Goal: Find specific page/section

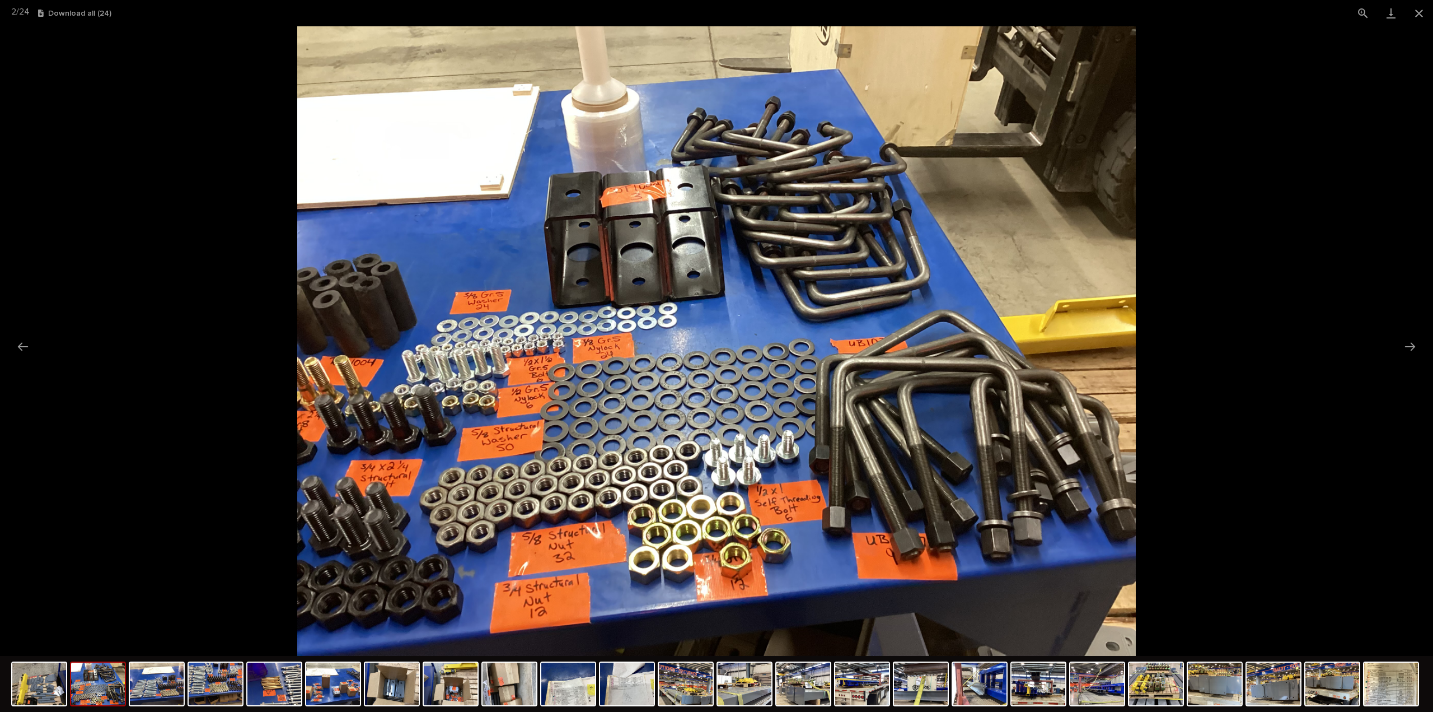
scroll to position [168, 0]
drag, startPoint x: 1421, startPoint y: 11, endPoint x: 1396, endPoint y: 29, distance: 30.5
click at [1421, 11] on button "Close gallery" at bounding box center [1419, 13] width 28 height 26
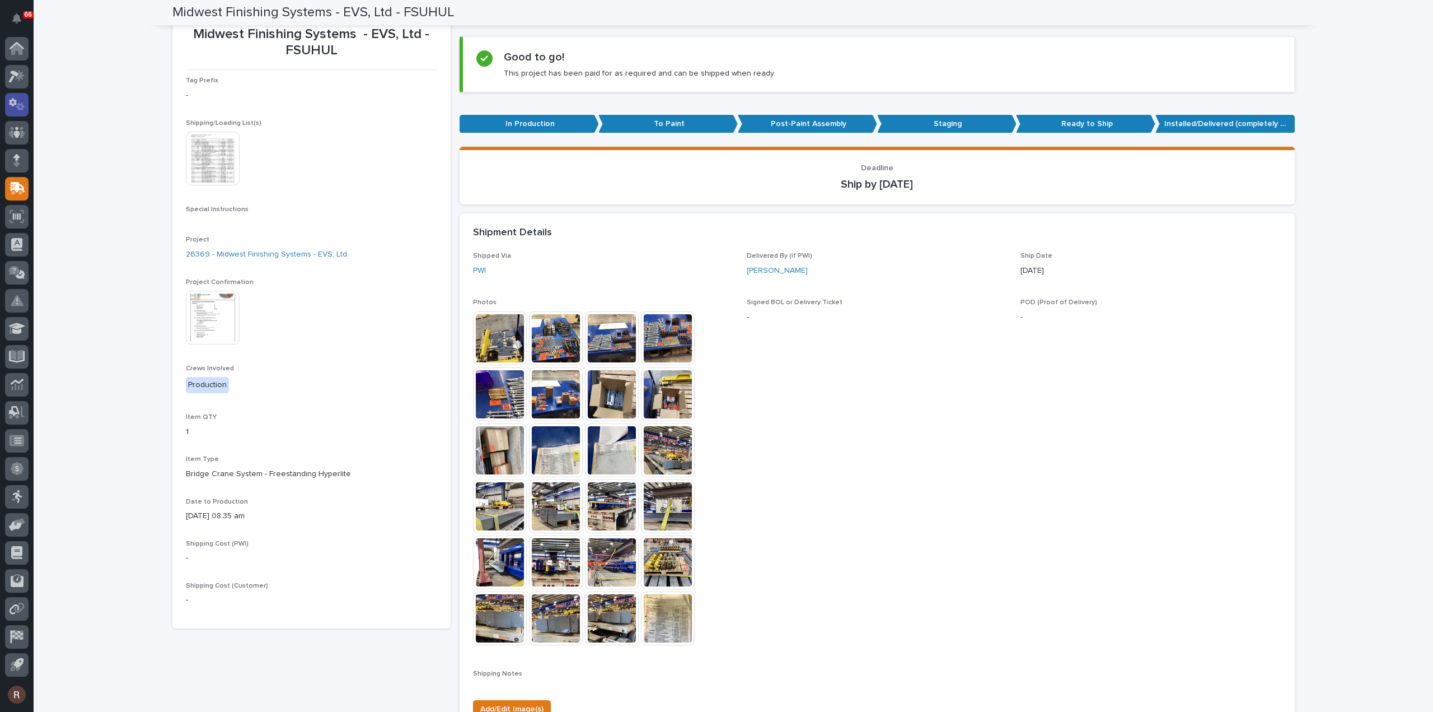
scroll to position [0, 0]
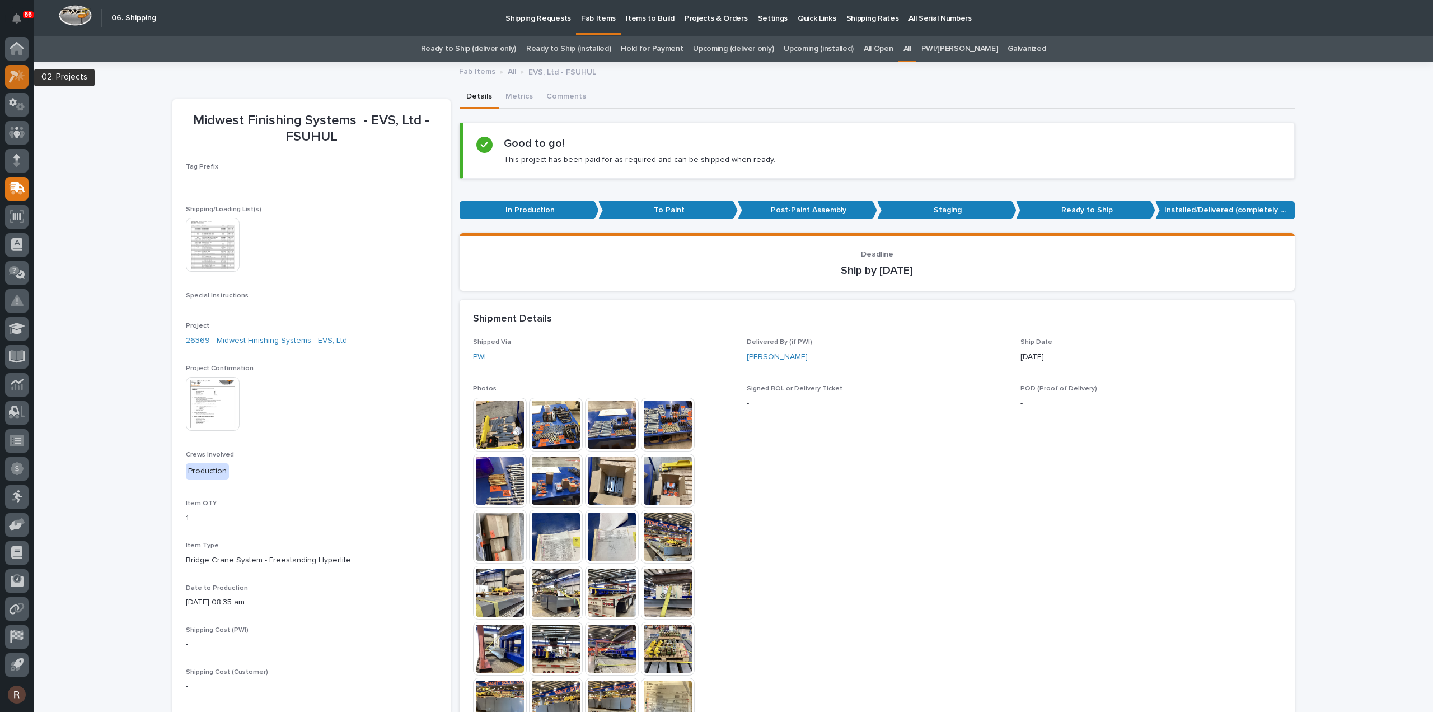
click at [15, 81] on icon at bounding box center [17, 76] width 16 height 13
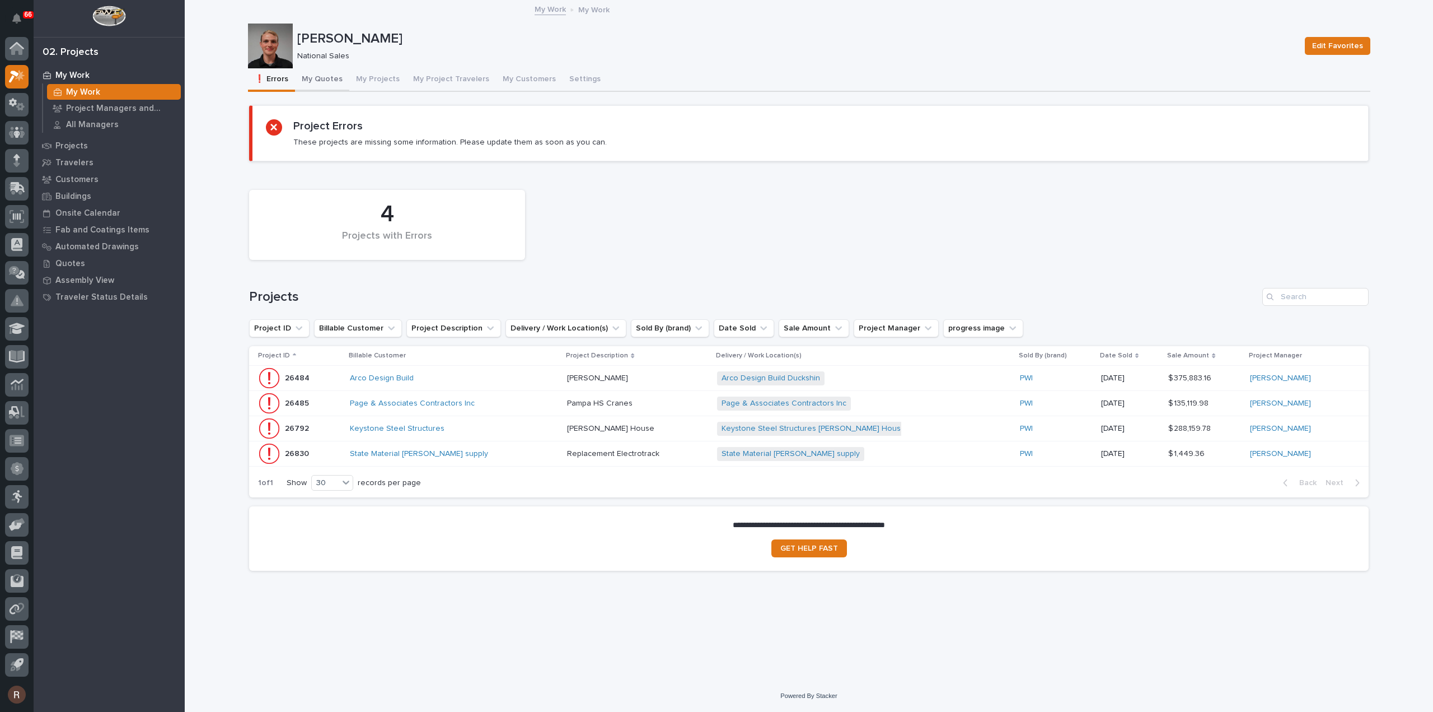
click at [334, 77] on button "My Quotes" at bounding box center [322, 80] width 54 height 24
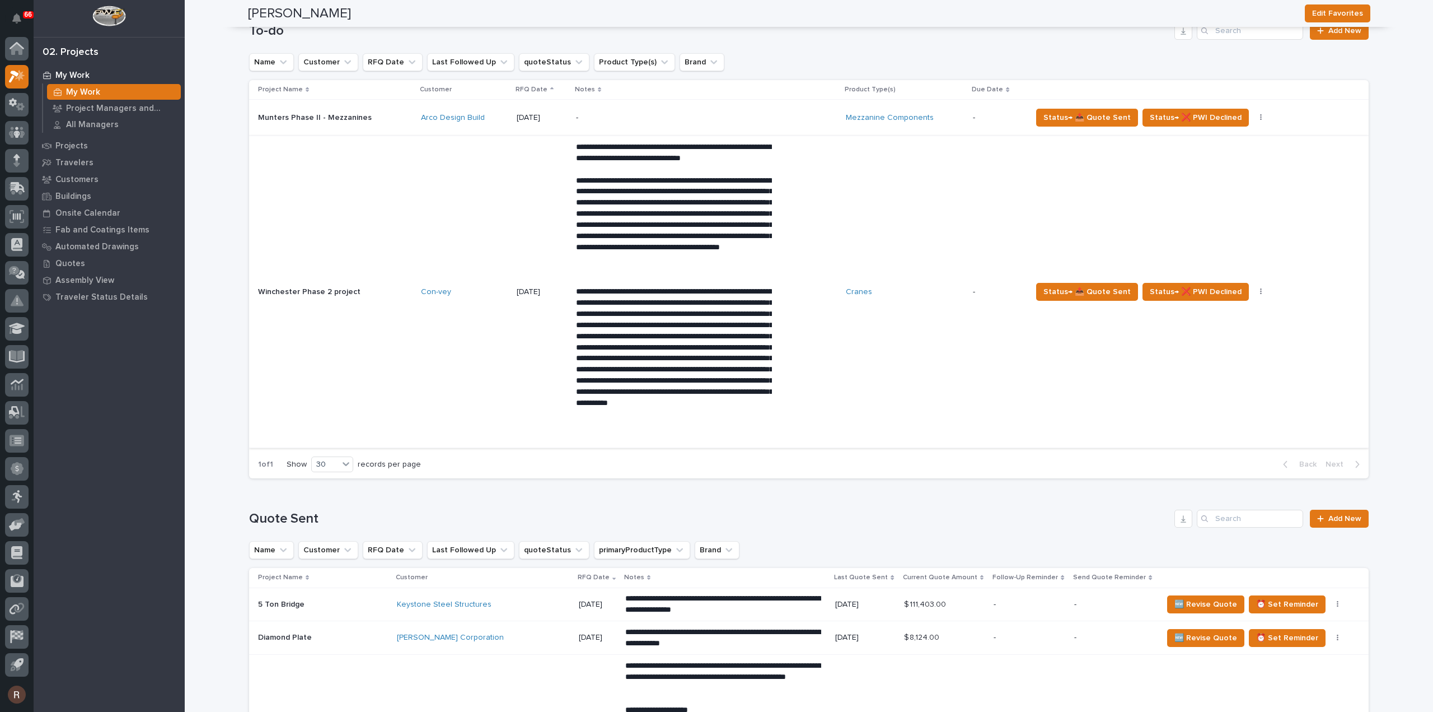
scroll to position [448, 0]
